Goal: Transaction & Acquisition: Book appointment/travel/reservation

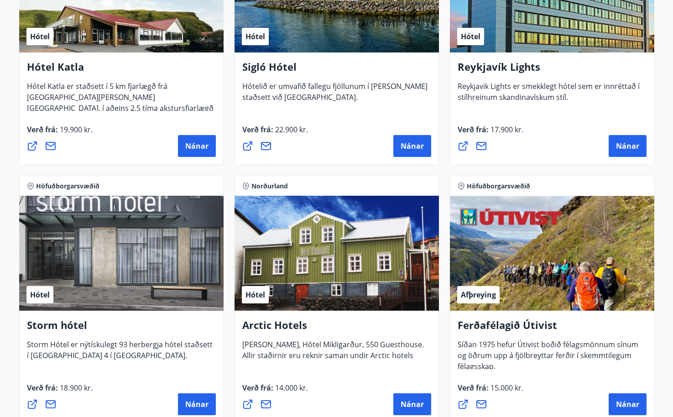
scroll to position [787, 0]
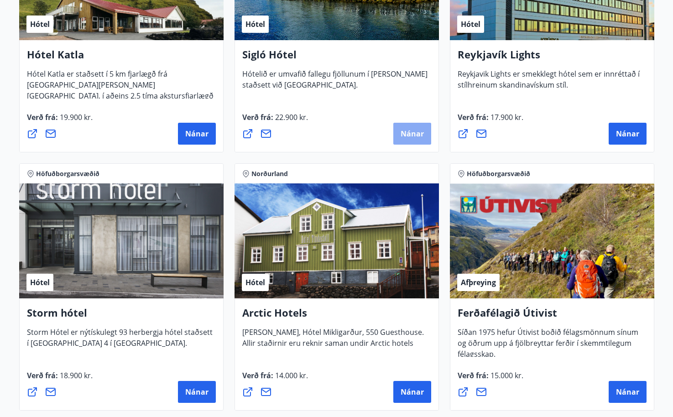
click at [399, 132] on button "Nánar" at bounding box center [412, 134] width 38 height 22
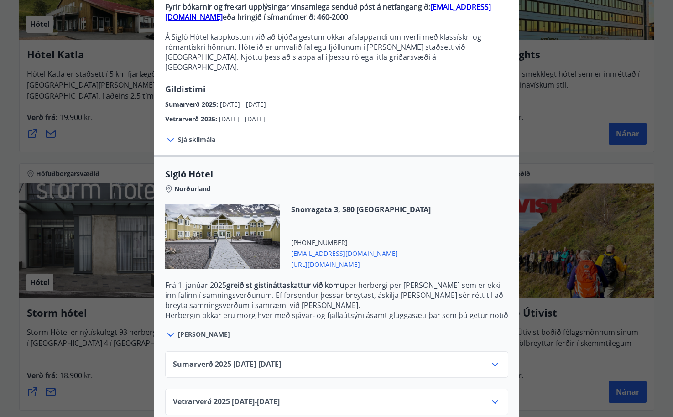
scroll to position [97, 0]
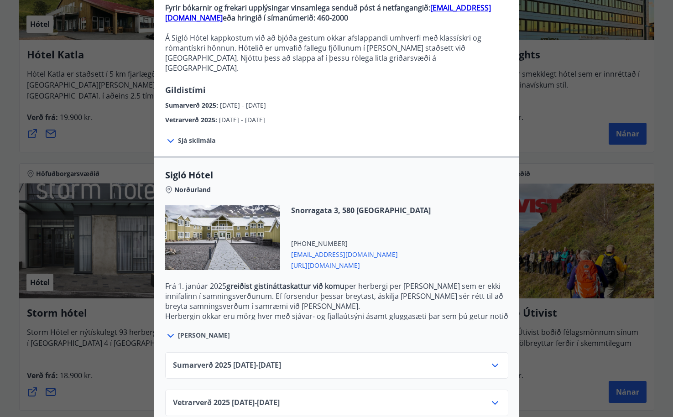
click at [483, 352] on div "Sumarverð [PHONE_NUMBER][DATE] - [DATE]" at bounding box center [336, 365] width 343 height 26
click at [493, 363] on icon at bounding box center [495, 365] width 6 height 4
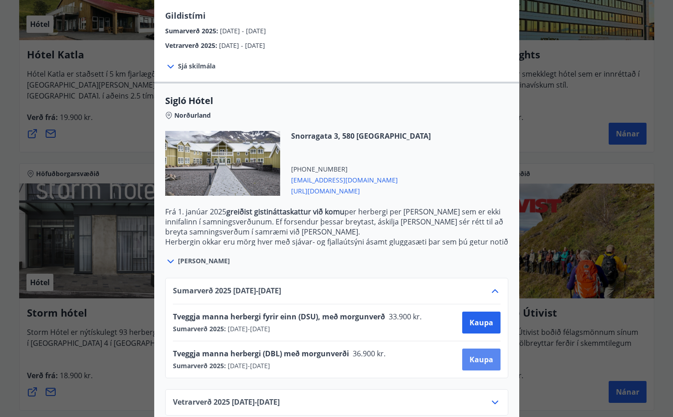
scroll to position [171, 0]
click at [493, 397] on icon at bounding box center [494, 402] width 11 height 11
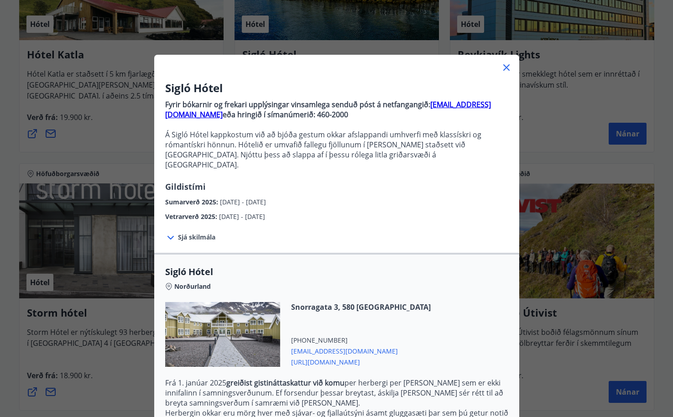
scroll to position [0, 0]
click at [506, 69] on icon at bounding box center [506, 67] width 11 height 11
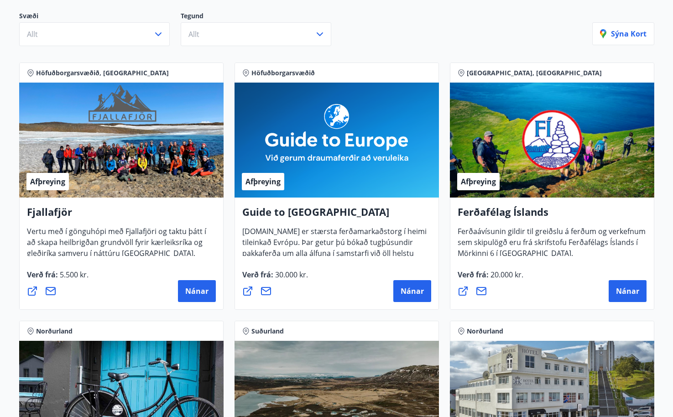
scroll to position [113, 0]
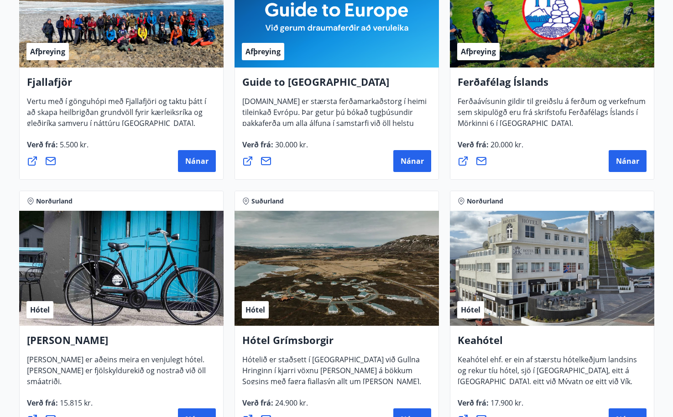
scroll to position [255, 0]
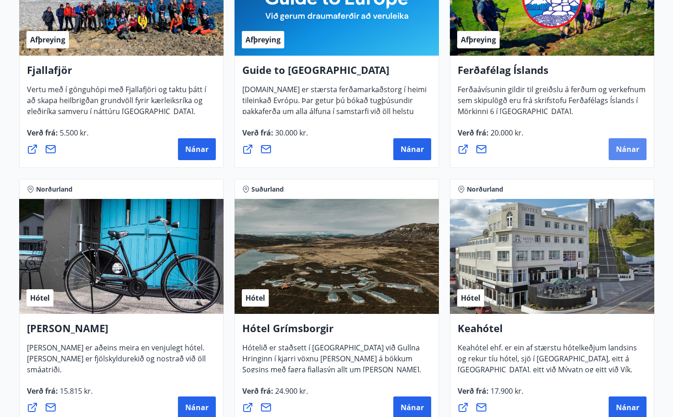
click at [624, 141] on button "Nánar" at bounding box center [627, 149] width 38 height 22
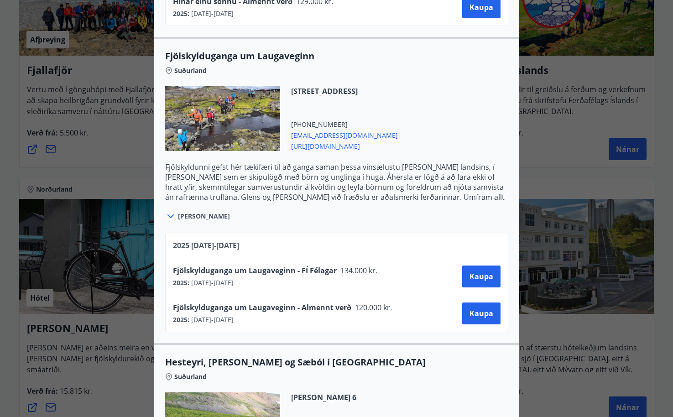
scroll to position [849, 0]
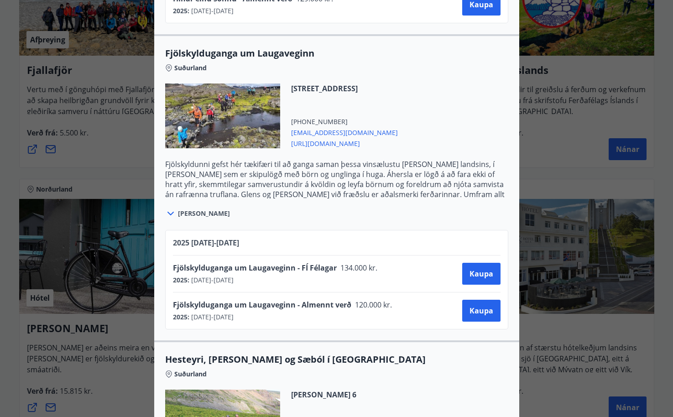
click at [346, 272] on span "134.000 kr." at bounding box center [356, 268] width 41 height 10
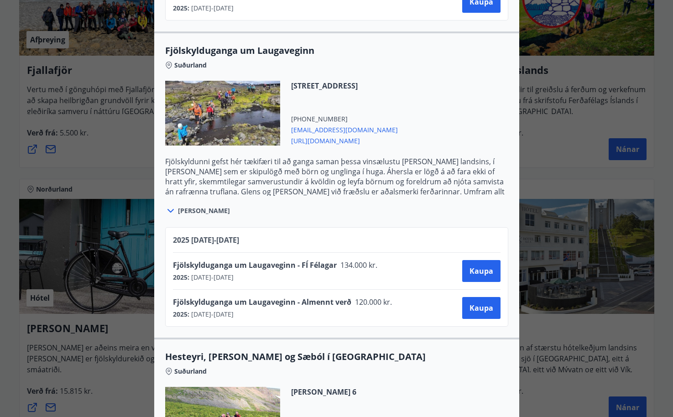
scroll to position [851, 0]
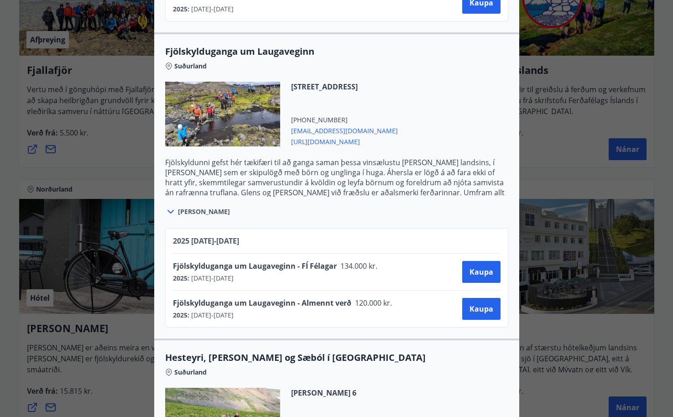
click at [170, 208] on icon at bounding box center [170, 211] width 11 height 11
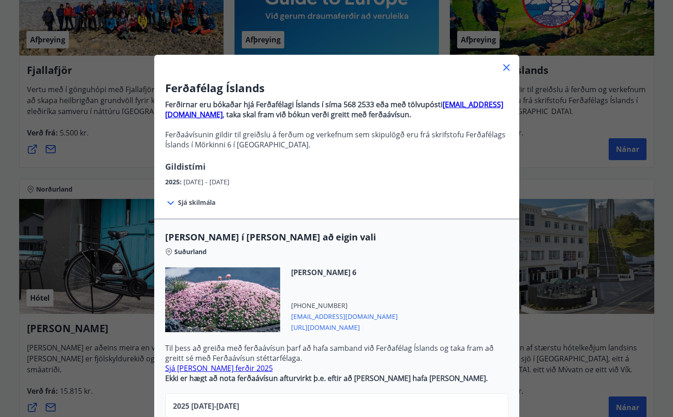
scroll to position [0, 0]
click at [504, 67] on icon at bounding box center [506, 67] width 11 height 11
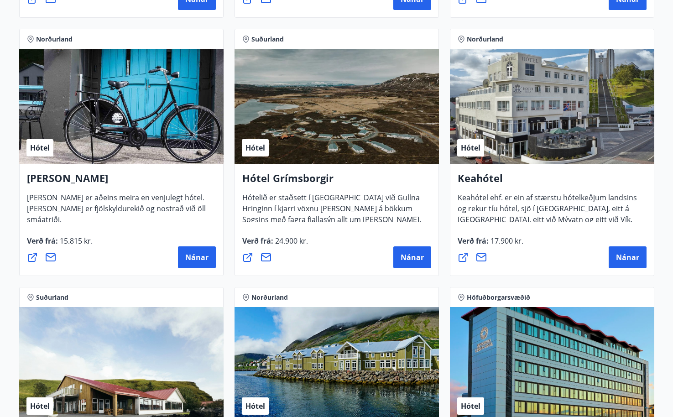
scroll to position [406, 0]
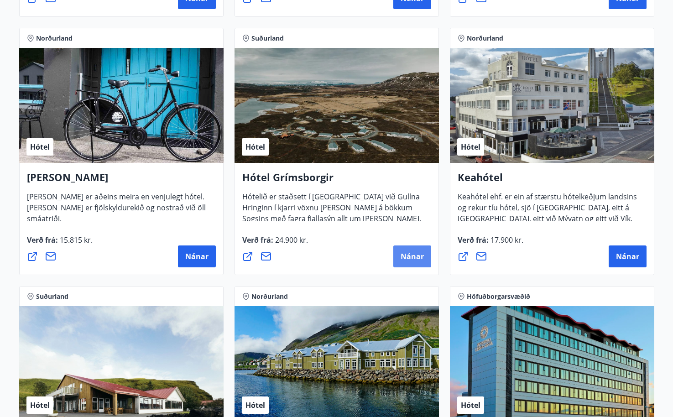
click at [417, 256] on span "Nánar" at bounding box center [411, 256] width 23 height 10
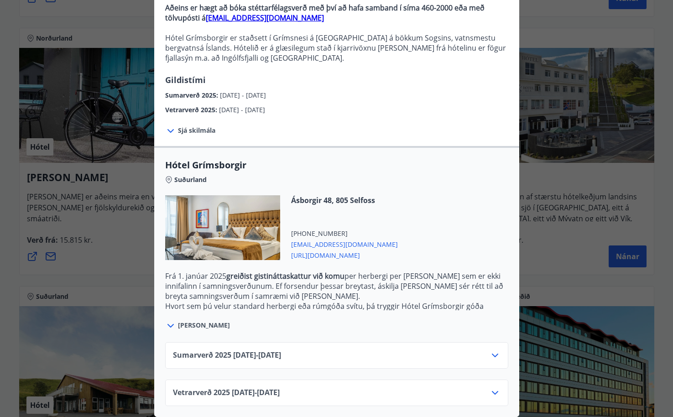
scroll to position [97, 0]
click at [486, 352] on div "Sumarverð [PHONE_NUMBER][DATE] - [DATE]" at bounding box center [336, 359] width 327 height 18
click at [496, 359] on icon at bounding box center [494, 355] width 11 height 11
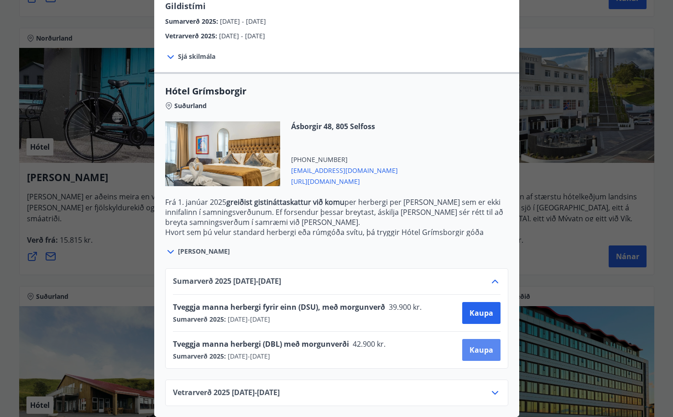
scroll to position [171, 0]
click at [498, 396] on icon at bounding box center [494, 392] width 11 height 11
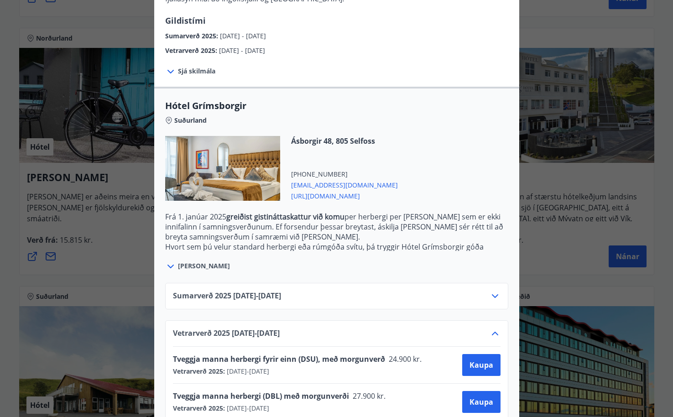
scroll to position [150, 0]
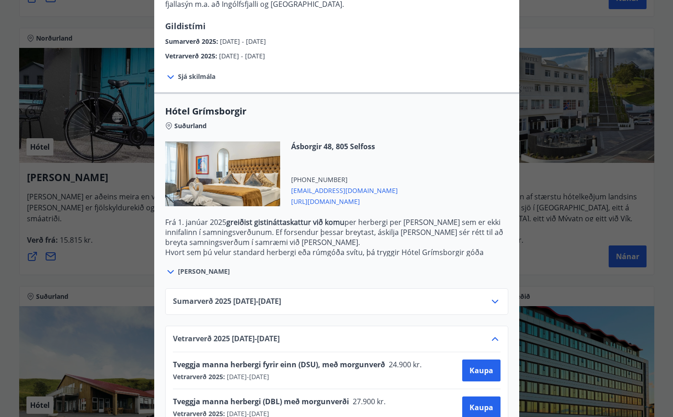
click at [202, 267] on span "[PERSON_NAME]" at bounding box center [204, 271] width 52 height 9
click at [171, 269] on icon at bounding box center [170, 271] width 11 height 11
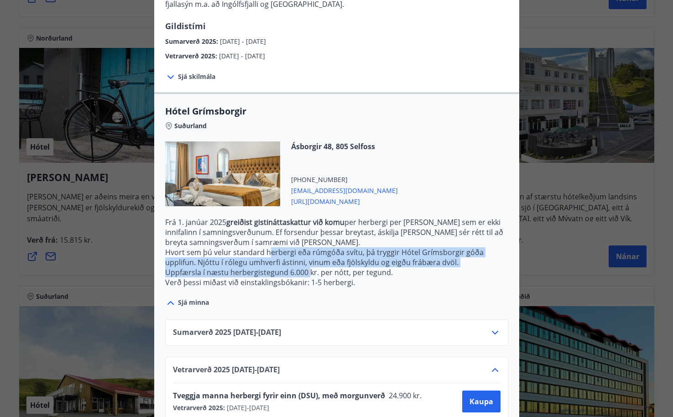
drag, startPoint x: 268, startPoint y: 248, endPoint x: 310, endPoint y: 276, distance: 49.7
click at [310, 276] on p "Frá [DATE] greiðist gistináttaskattur við komu per herbergi per [PERSON_NAME] s…" at bounding box center [336, 252] width 343 height 70
click at [310, 276] on p "Uppfærsla í næstu herbergistegund 6.000 kr. per nótt, per tegund." at bounding box center [336, 272] width 343 height 10
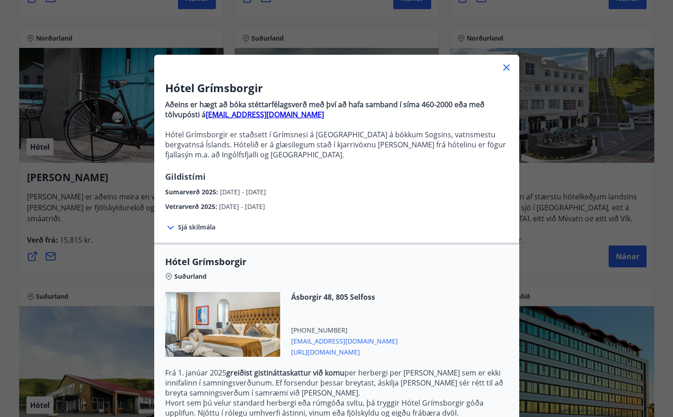
scroll to position [0, 0]
click at [504, 70] on icon at bounding box center [506, 67] width 11 height 11
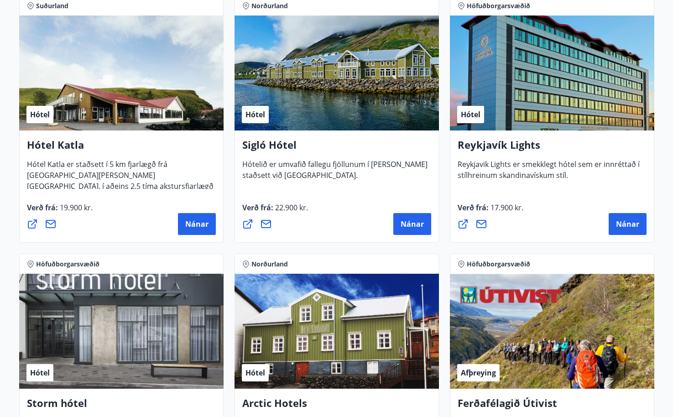
scroll to position [691, 0]
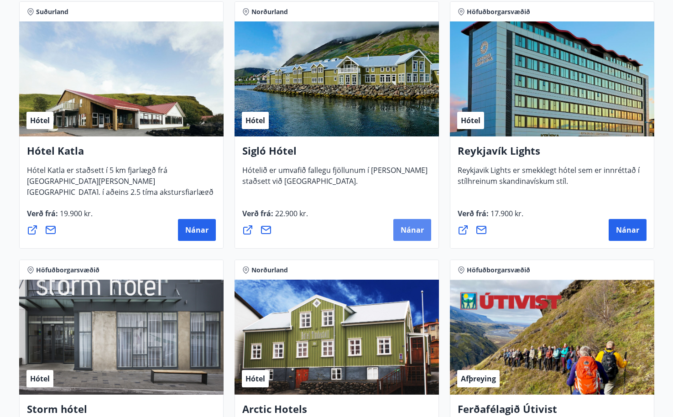
click at [419, 232] on span "Nánar" at bounding box center [411, 230] width 23 height 10
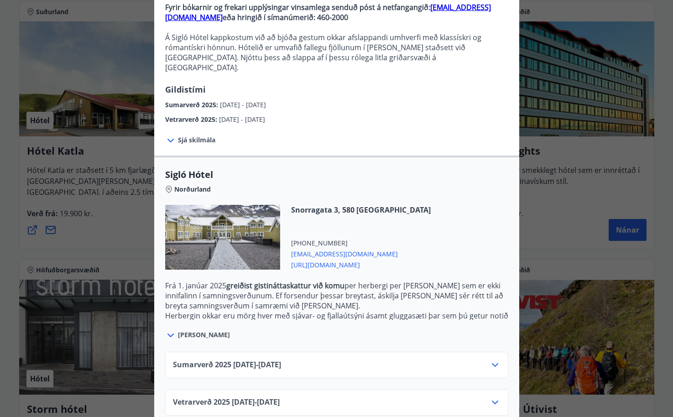
scroll to position [97, 0]
click at [493, 397] on icon at bounding box center [494, 402] width 11 height 11
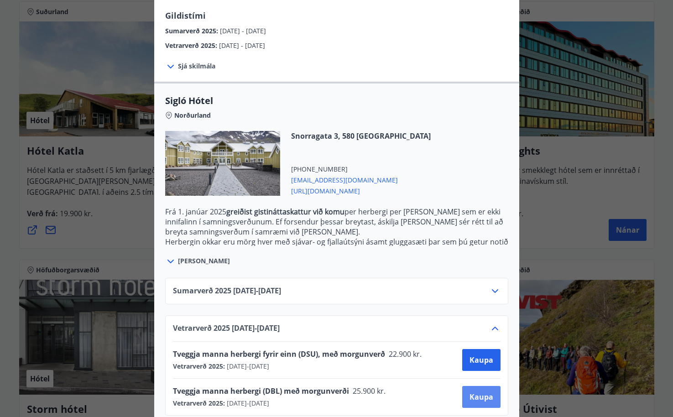
scroll to position [171, 0]
click at [498, 286] on icon at bounding box center [494, 291] width 11 height 11
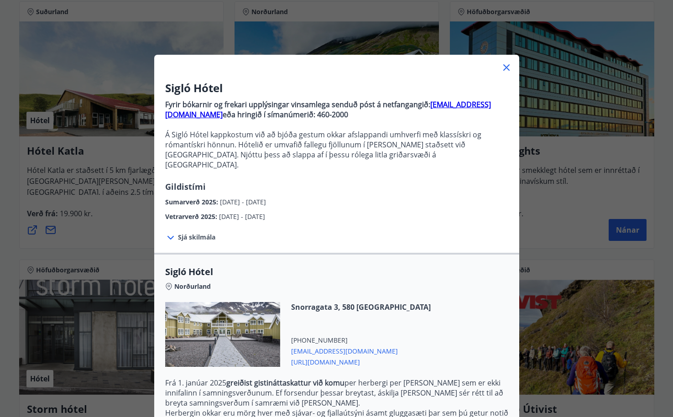
scroll to position [0, 0]
click at [506, 67] on icon at bounding box center [506, 67] width 6 height 6
